Goal: Information Seeking & Learning: Learn about a topic

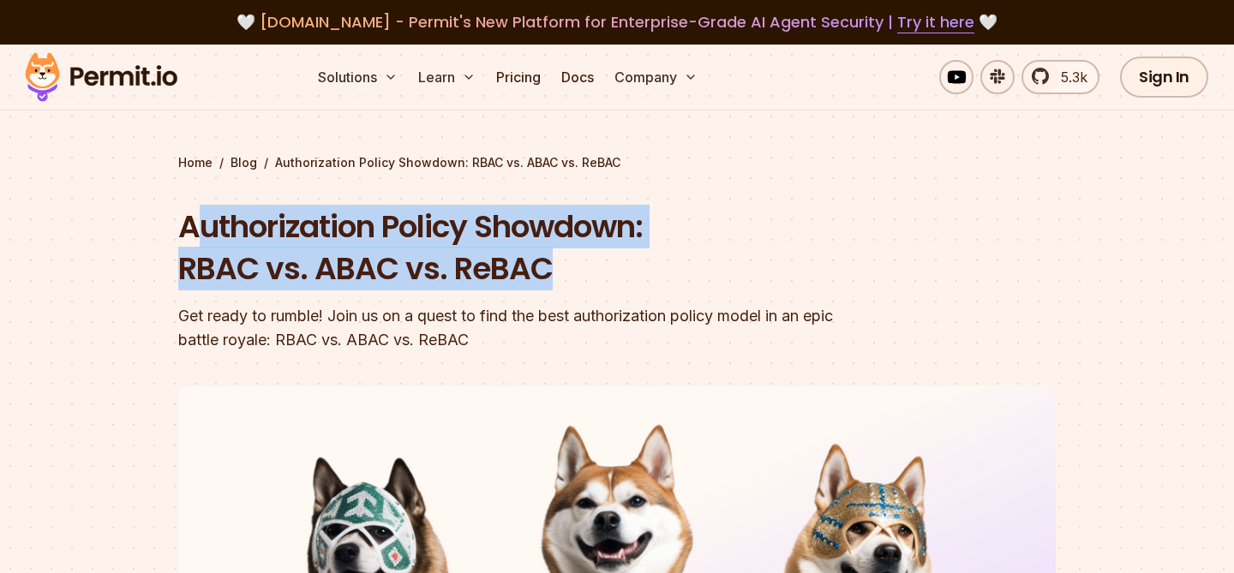
drag, startPoint x: 552, startPoint y: 272, endPoint x: 191, endPoint y: 232, distance: 363.0
click at [191, 232] on h1 "Authorization Policy Showdown: RBAC vs. ABAC vs. ReBAC" at bounding box center [507, 248] width 658 height 85
click at [192, 230] on h1 "Authorization Policy Showdown: RBAC vs. ABAC vs. ReBAC" at bounding box center [507, 248] width 658 height 85
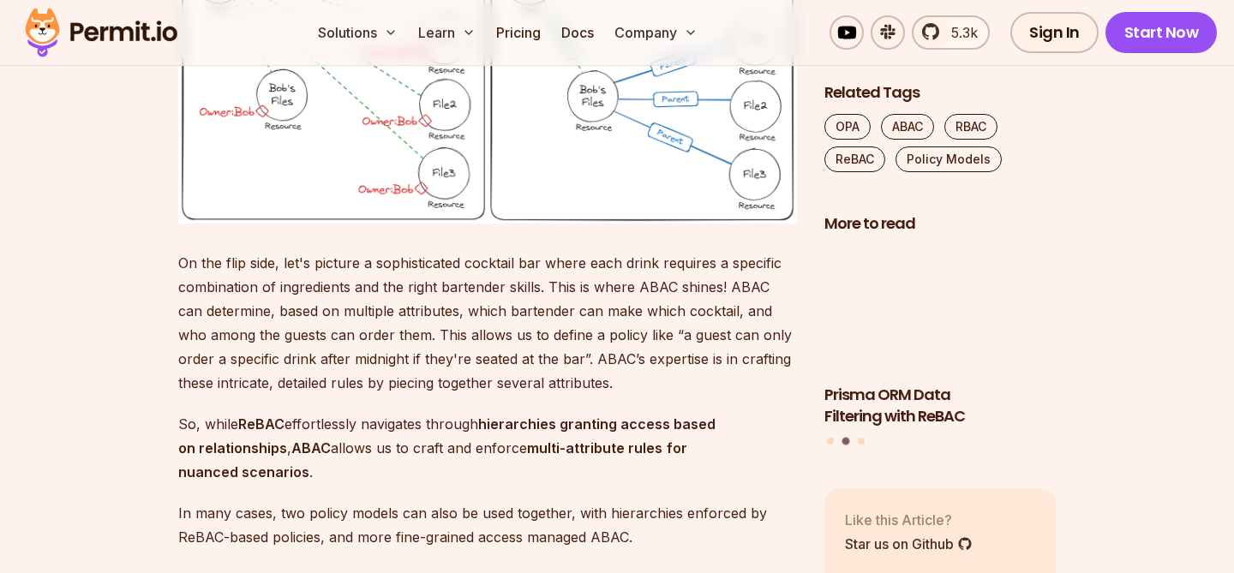
scroll to position [9697, 0]
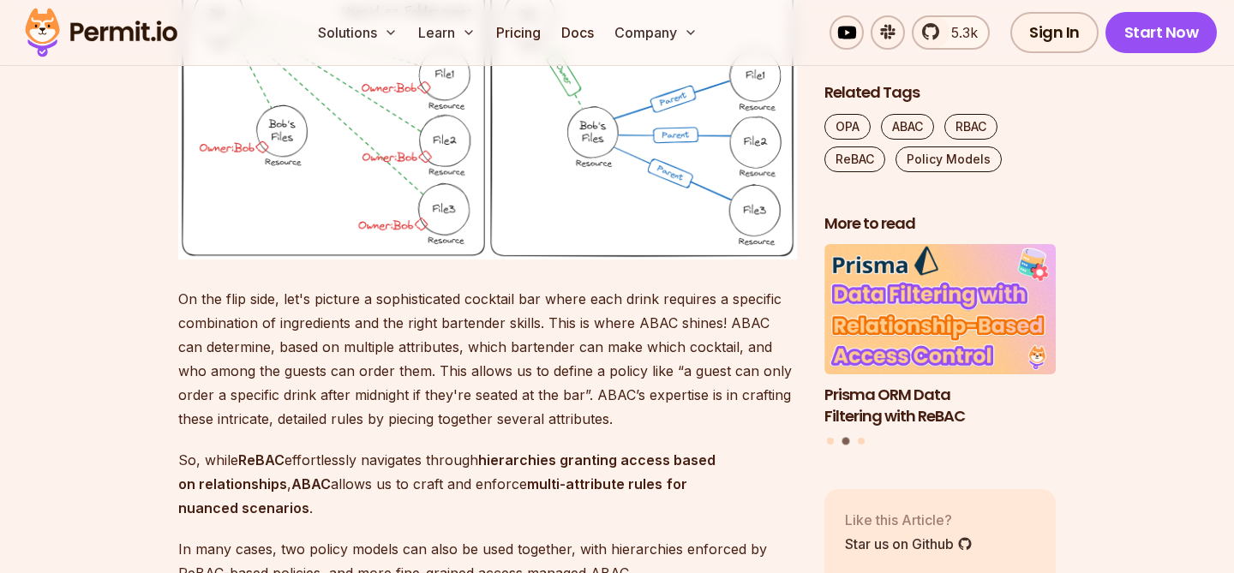
drag, startPoint x: 615, startPoint y: 339, endPoint x: 657, endPoint y: 335, distance: 43.0
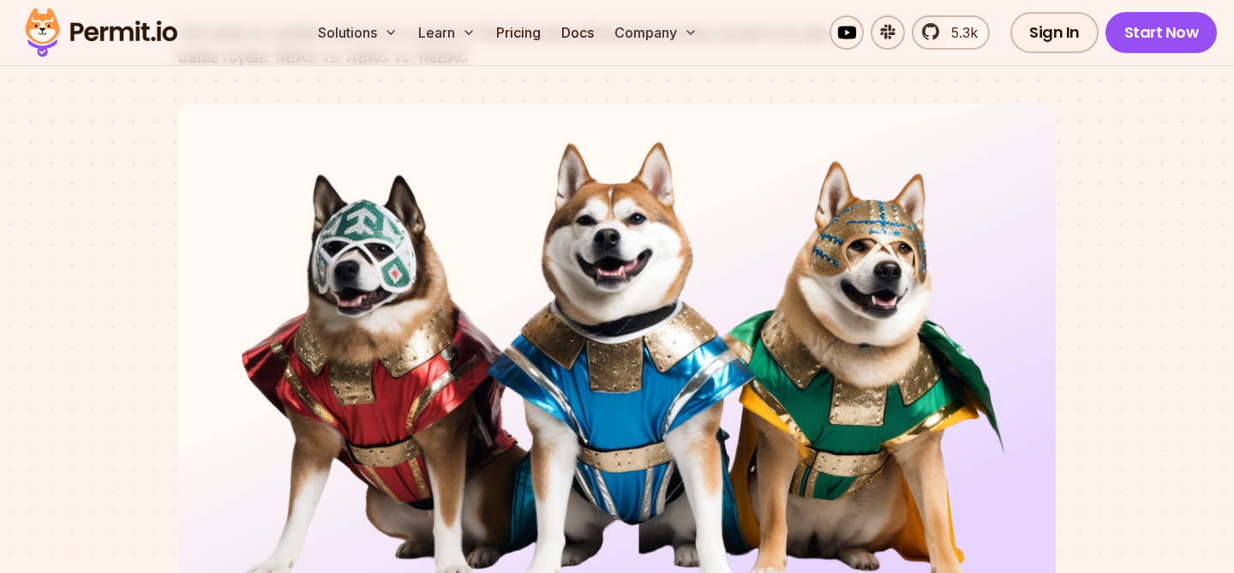
scroll to position [0, 0]
